Goal: Task Accomplishment & Management: Manage account settings

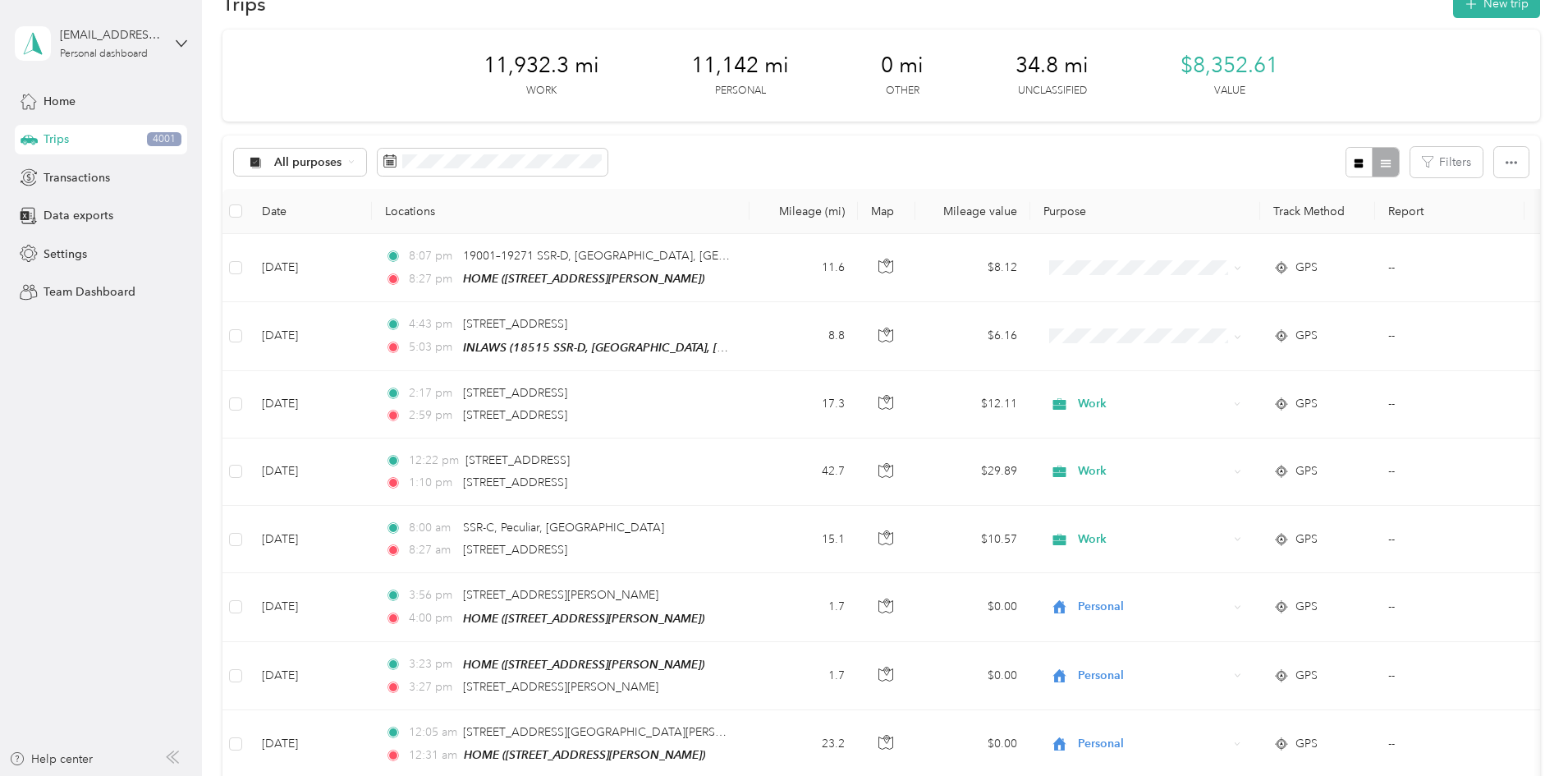
scroll to position [82, 0]
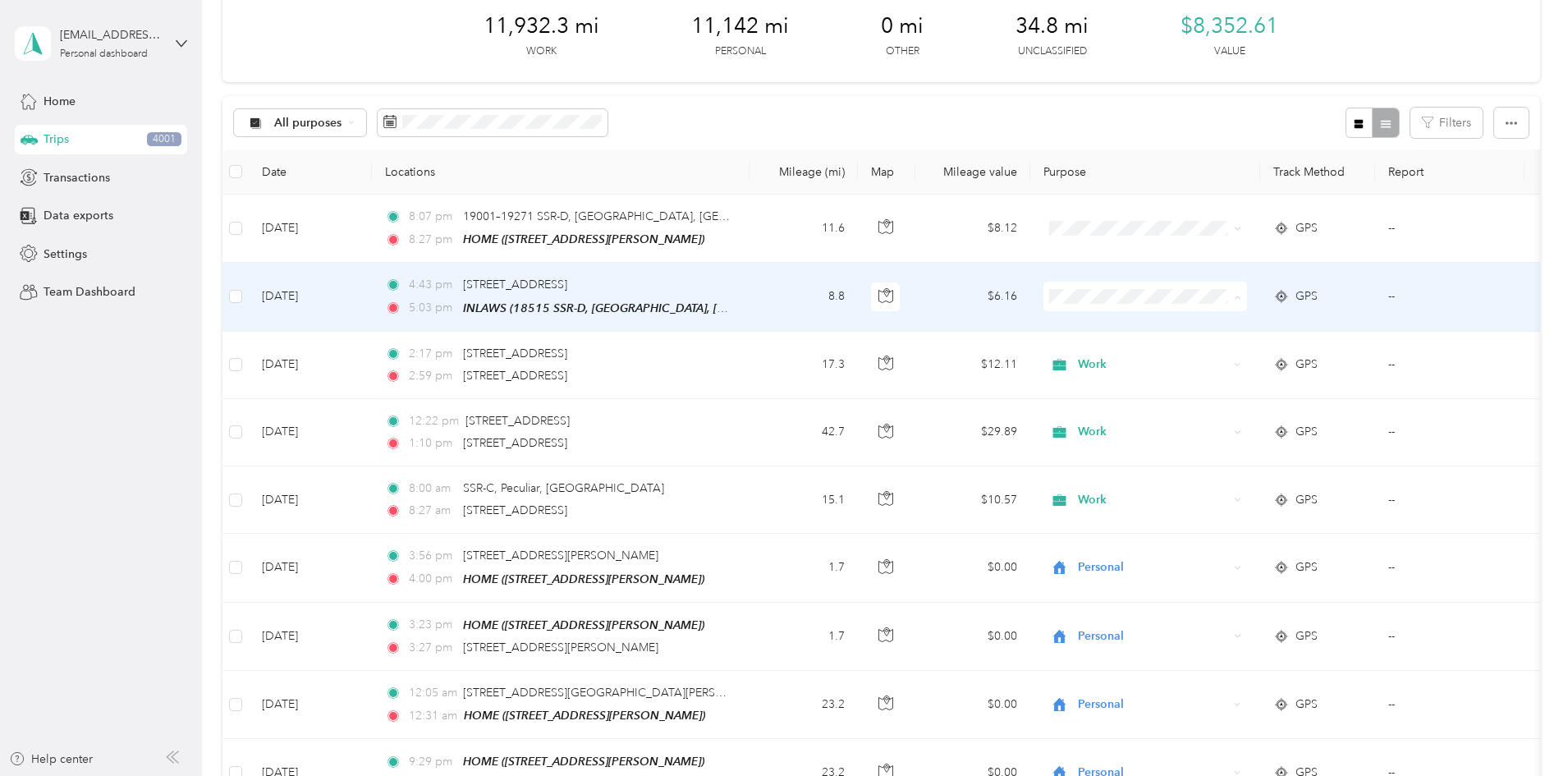
click at [1248, 347] on span "Personal" at bounding box center [1270, 354] width 152 height 17
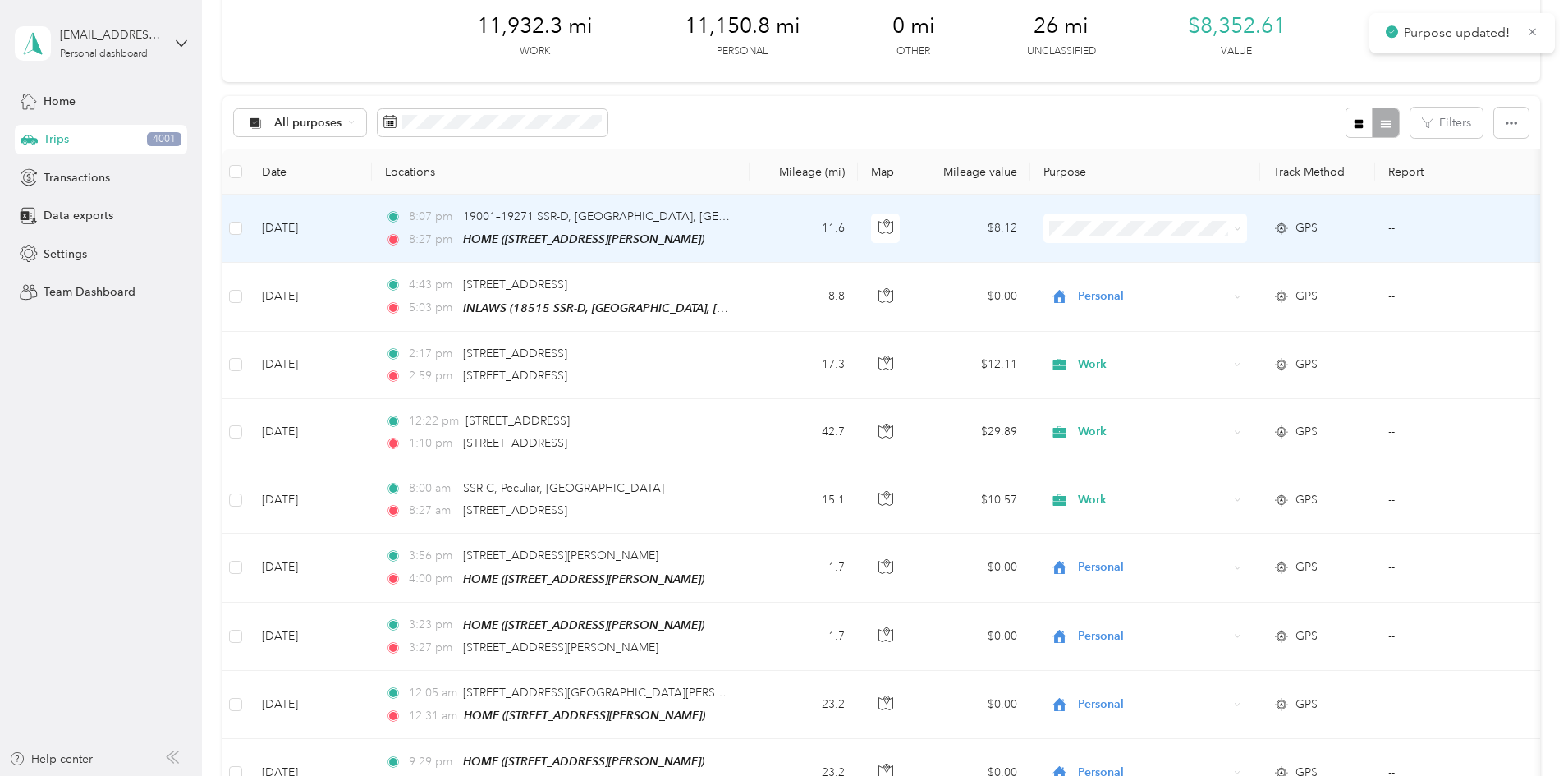
click at [1226, 284] on span "Personal" at bounding box center [1270, 284] width 152 height 17
